Goal: Information Seeking & Learning: Check status

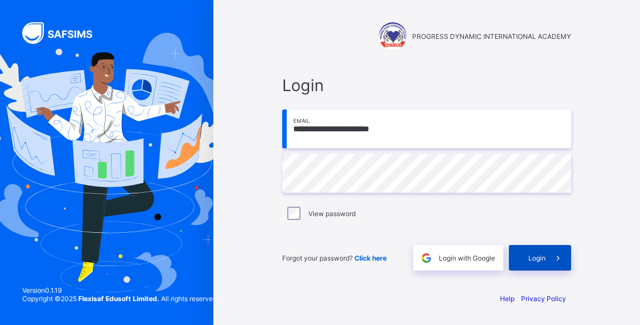
click at [543, 258] on span "Login" at bounding box center [536, 258] width 17 height 8
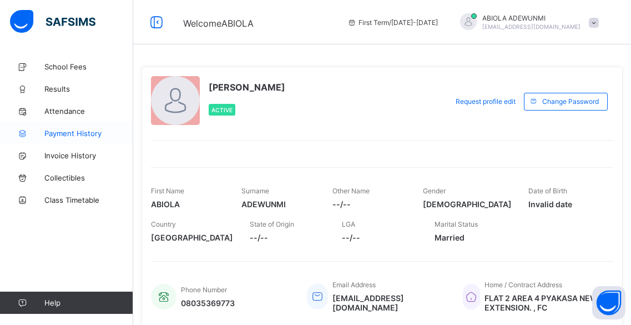
click at [71, 134] on span "Payment History" at bounding box center [88, 133] width 89 height 9
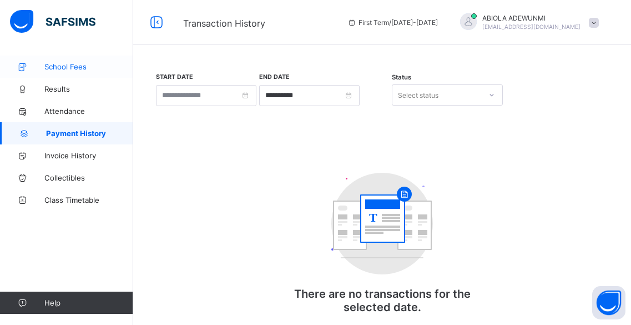
click at [62, 66] on span "School Fees" at bounding box center [88, 66] width 89 height 9
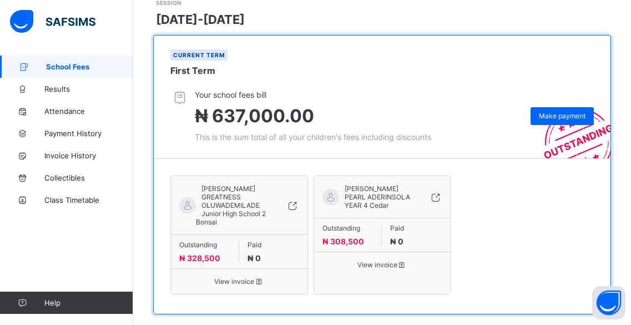
scroll to position [184, 0]
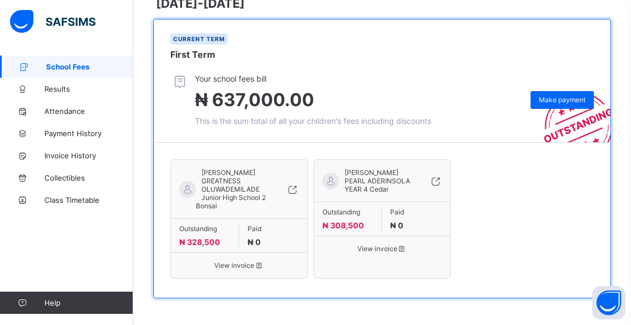
click at [239, 267] on span "View invoice" at bounding box center [239, 265] width 120 height 8
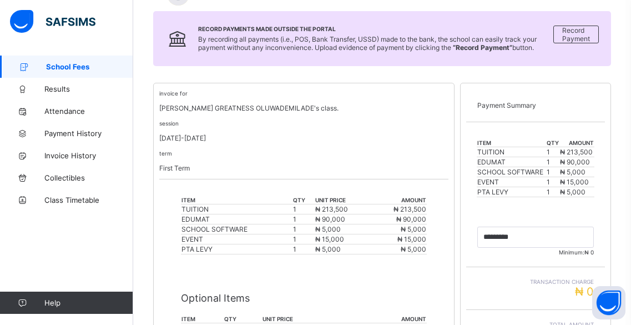
scroll to position [145, 0]
click at [88, 155] on span "Invoice History" at bounding box center [88, 155] width 89 height 9
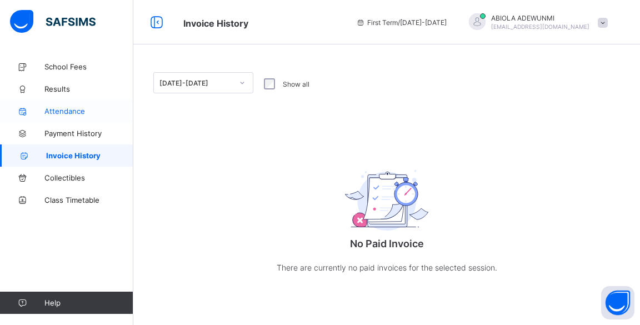
click at [67, 113] on span "Attendance" at bounding box center [88, 111] width 89 height 9
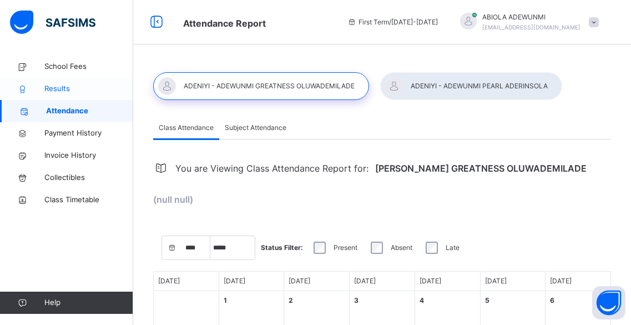
select select "****"
select select "*"
click at [51, 79] on link "Results" at bounding box center [66, 89] width 133 height 22
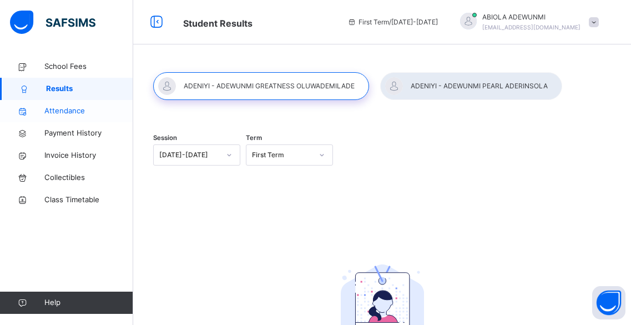
click at [66, 111] on span "Attendance" at bounding box center [88, 111] width 89 height 11
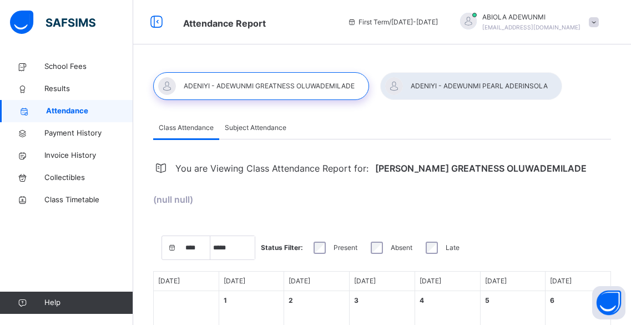
select select "****"
select select "*"
click at [83, 137] on span "Payment History" at bounding box center [88, 133] width 89 height 11
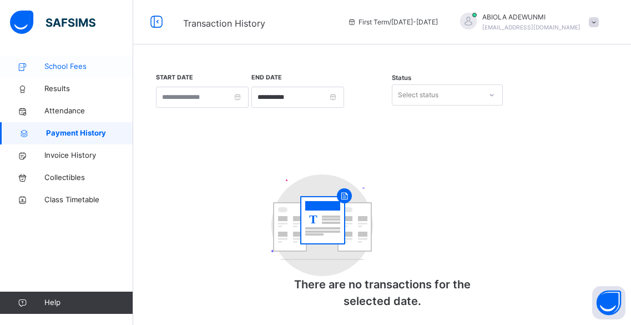
click at [61, 63] on span "School Fees" at bounding box center [88, 66] width 89 height 11
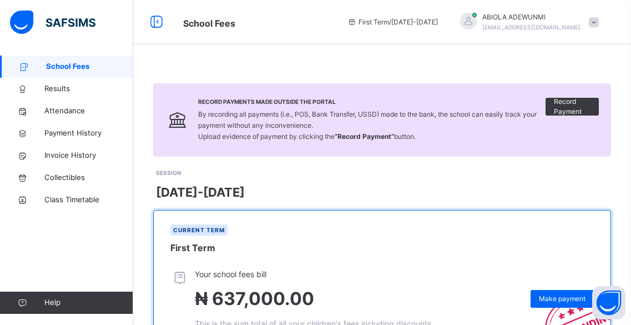
drag, startPoint x: 428, startPoint y: 207, endPoint x: 460, endPoint y: 207, distance: 32.8
